Goal: Use online tool/utility: Utilize a website feature to perform a specific function

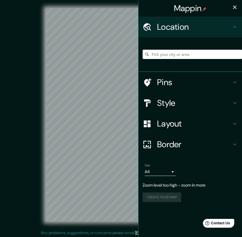
click at [166, 57] on input "Pick your city or area" at bounding box center [191, 54] width 99 height 9
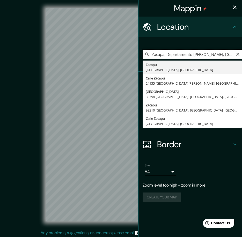
click at [235, 52] on input "Zacapa, Departamento [PERSON_NAME], [GEOGRAPHIC_DATA]" at bounding box center [191, 54] width 99 height 9
type input "Zacapa, Departamento [PERSON_NAME], [GEOGRAPHIC_DATA]"
click at [237, 54] on icon "Clear" at bounding box center [237, 54] width 4 height 4
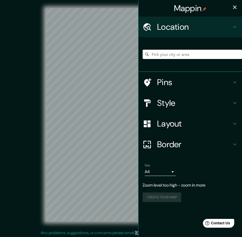
click at [186, 54] on input "Pick your city or area" at bounding box center [191, 54] width 99 height 9
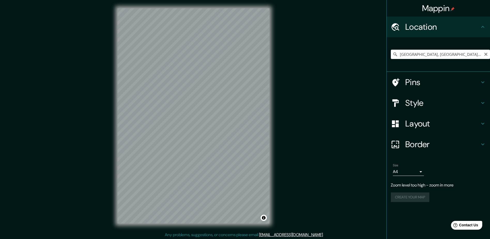
click at [241, 57] on input "[GEOGRAPHIC_DATA], [GEOGRAPHIC_DATA], [GEOGRAPHIC_DATA]" at bounding box center [440, 54] width 99 height 9
drag, startPoint x: 457, startPoint y: 55, endPoint x: 435, endPoint y: 54, distance: 21.7
click at [241, 54] on input "[GEOGRAPHIC_DATA], [GEOGRAPHIC_DATA], [GEOGRAPHIC_DATA]" at bounding box center [440, 54] width 99 height 9
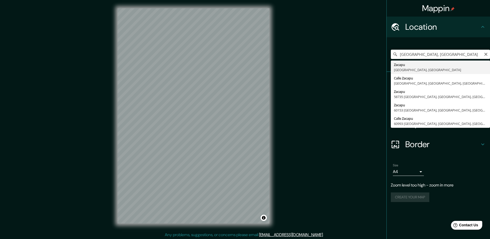
drag, startPoint x: 415, startPoint y: 55, endPoint x: 398, endPoint y: 55, distance: 17.6
click at [241, 55] on input "[GEOGRAPHIC_DATA], [GEOGRAPHIC_DATA]" at bounding box center [440, 54] width 99 height 9
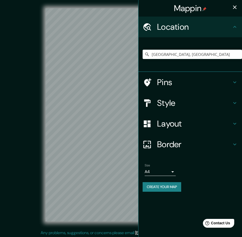
click at [234, 7] on icon "button" at bounding box center [235, 7] width 4 height 4
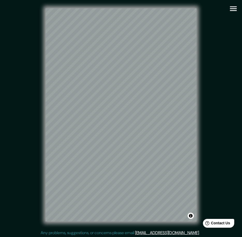
click at [235, 9] on icon "button" at bounding box center [232, 8] width 7 height 5
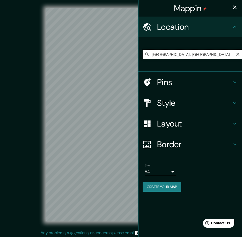
click at [176, 54] on input "[GEOGRAPHIC_DATA], [GEOGRAPHIC_DATA]" at bounding box center [191, 54] width 99 height 9
click at [128, 56] on div "Mappin Location [GEOGRAPHIC_DATA], [GEOGRAPHIC_DATA] Pins Style Layout Border C…" at bounding box center [121, 119] width 242 height 238
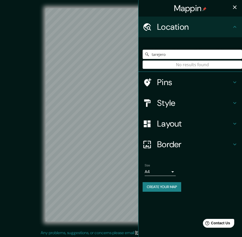
drag, startPoint x: 169, startPoint y: 55, endPoint x: 142, endPoint y: 56, distance: 26.6
click at [142, 56] on input "tarejero" at bounding box center [191, 54] width 99 height 9
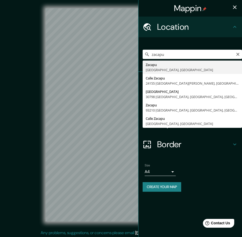
type input "[GEOGRAPHIC_DATA], [GEOGRAPHIC_DATA], [GEOGRAPHIC_DATA]"
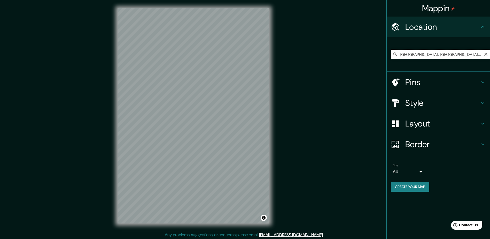
click at [241, 57] on input "[GEOGRAPHIC_DATA], [GEOGRAPHIC_DATA], [GEOGRAPHIC_DATA]" at bounding box center [440, 54] width 99 height 9
drag, startPoint x: 462, startPoint y: 56, endPoint x: 377, endPoint y: 51, distance: 85.7
click at [241, 51] on div "Mappin Location [GEOGRAPHIC_DATA], [GEOGRAPHIC_DATA], [GEOGRAPHIC_DATA] Pins St…" at bounding box center [245, 120] width 490 height 240
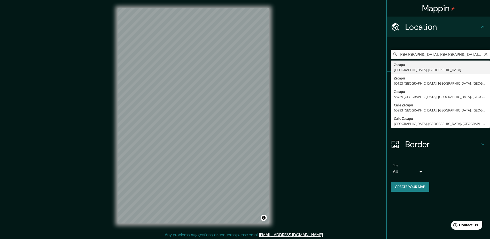
drag, startPoint x: 433, startPoint y: 68, endPoint x: 431, endPoint y: 71, distance: 3.1
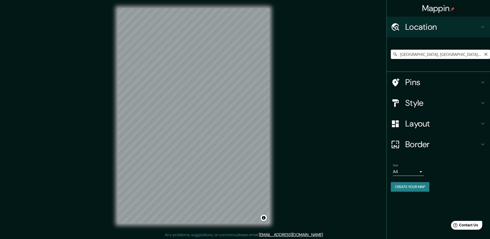
click at [241, 61] on div "[GEOGRAPHIC_DATA], [GEOGRAPHIC_DATA], [GEOGRAPHIC_DATA]" at bounding box center [440, 54] width 99 height 26
click at [241, 57] on input "[GEOGRAPHIC_DATA], [GEOGRAPHIC_DATA], [GEOGRAPHIC_DATA]" at bounding box center [440, 54] width 99 height 9
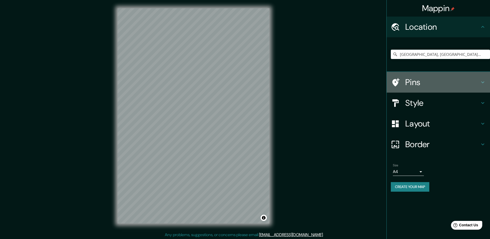
click at [241, 86] on h4 "Pins" at bounding box center [442, 82] width 74 height 10
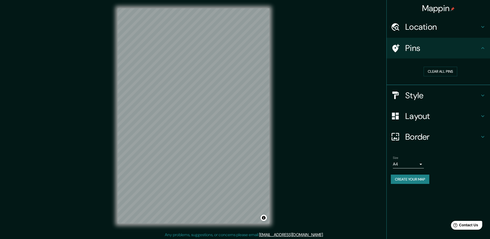
click at [241, 27] on h4 "Location" at bounding box center [442, 27] width 74 height 10
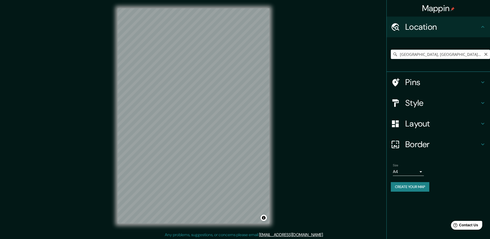
click at [241, 54] on input "[GEOGRAPHIC_DATA], [GEOGRAPHIC_DATA], [GEOGRAPHIC_DATA]" at bounding box center [440, 54] width 99 height 9
drag, startPoint x: 456, startPoint y: 53, endPoint x: 345, endPoint y: 62, distance: 110.4
click at [241, 62] on div "Mappin Location [GEOGRAPHIC_DATA], [GEOGRAPHIC_DATA], [GEOGRAPHIC_DATA] Pins St…" at bounding box center [245, 120] width 490 height 240
paste input "[GEOGRAPHIC_DATA], [GEOGRAPHIC_DATA], [GEOGRAPHIC_DATA]"
type input "[GEOGRAPHIC_DATA], [GEOGRAPHIC_DATA], [GEOGRAPHIC_DATA]"
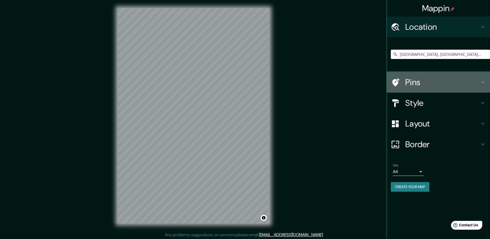
click at [241, 80] on h4 "Pins" at bounding box center [442, 82] width 74 height 10
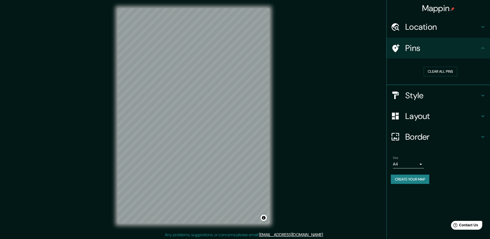
click at [241, 52] on h4 "Pins" at bounding box center [442, 48] width 74 height 10
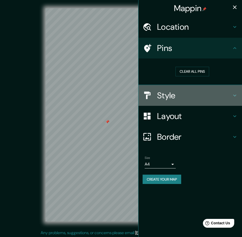
click at [183, 100] on h4 "Style" at bounding box center [194, 95] width 74 height 10
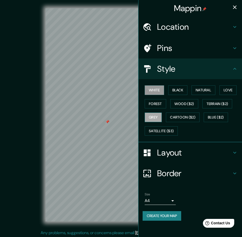
click at [150, 117] on button "Grey" at bounding box center [152, 117] width 17 height 10
click at [205, 90] on button "Natural" at bounding box center [203, 90] width 24 height 10
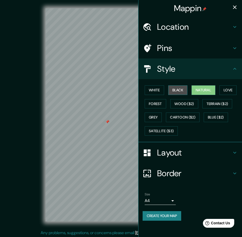
click at [180, 91] on button "Black" at bounding box center [177, 90] width 19 height 10
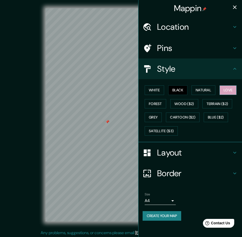
click at [230, 89] on button "Love" at bounding box center [227, 90] width 17 height 10
click at [157, 91] on button "White" at bounding box center [153, 90] width 19 height 10
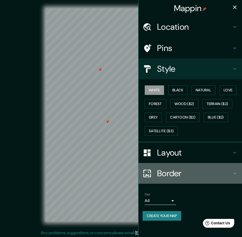
click at [171, 174] on h4 "Border" at bounding box center [194, 173] width 74 height 10
